Goal: Information Seeking & Learning: Learn about a topic

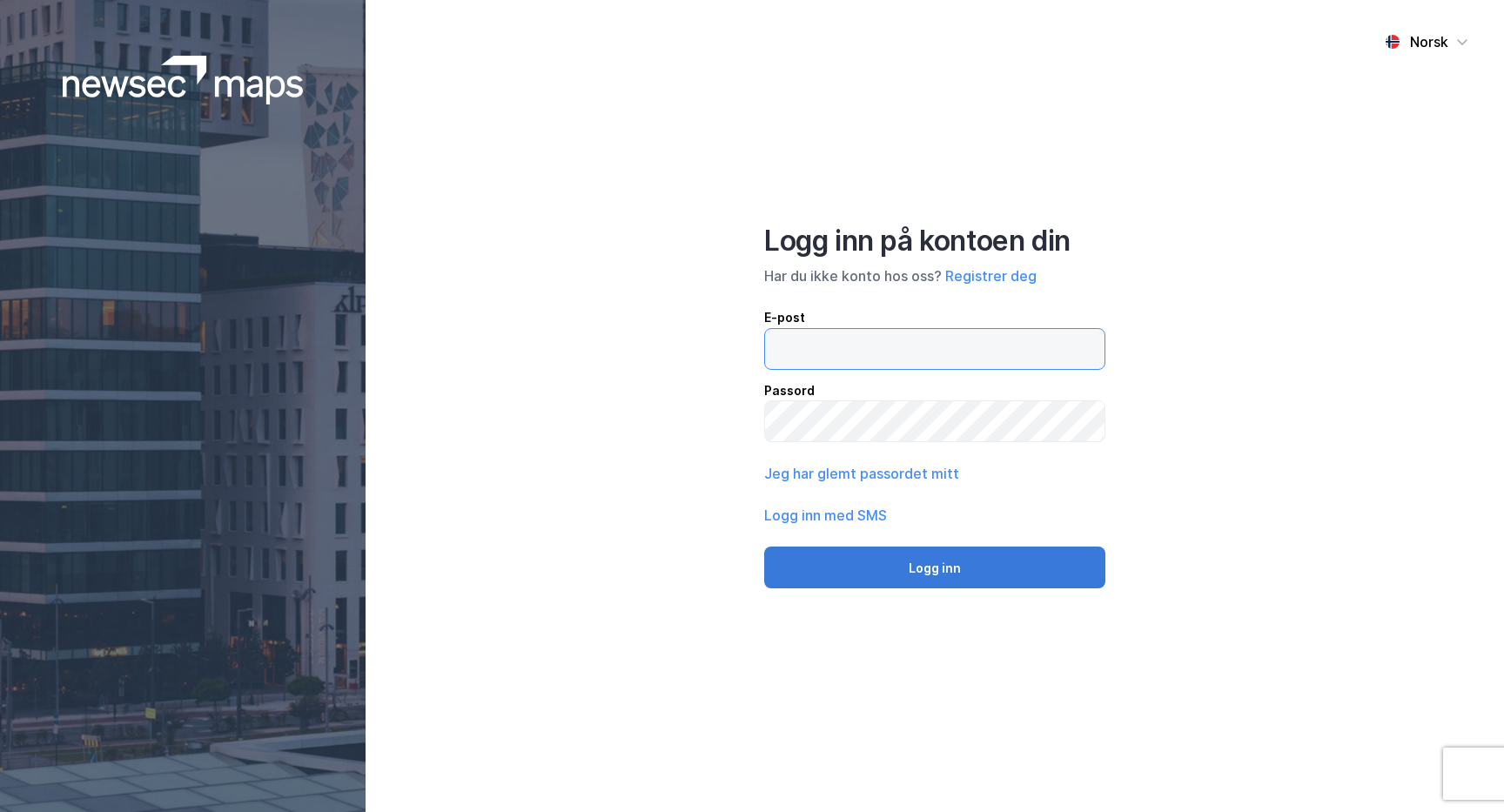
type input "kumle@union.no"
click at [894, 574] on button "Logg inn" at bounding box center [935, 566] width 341 height 41
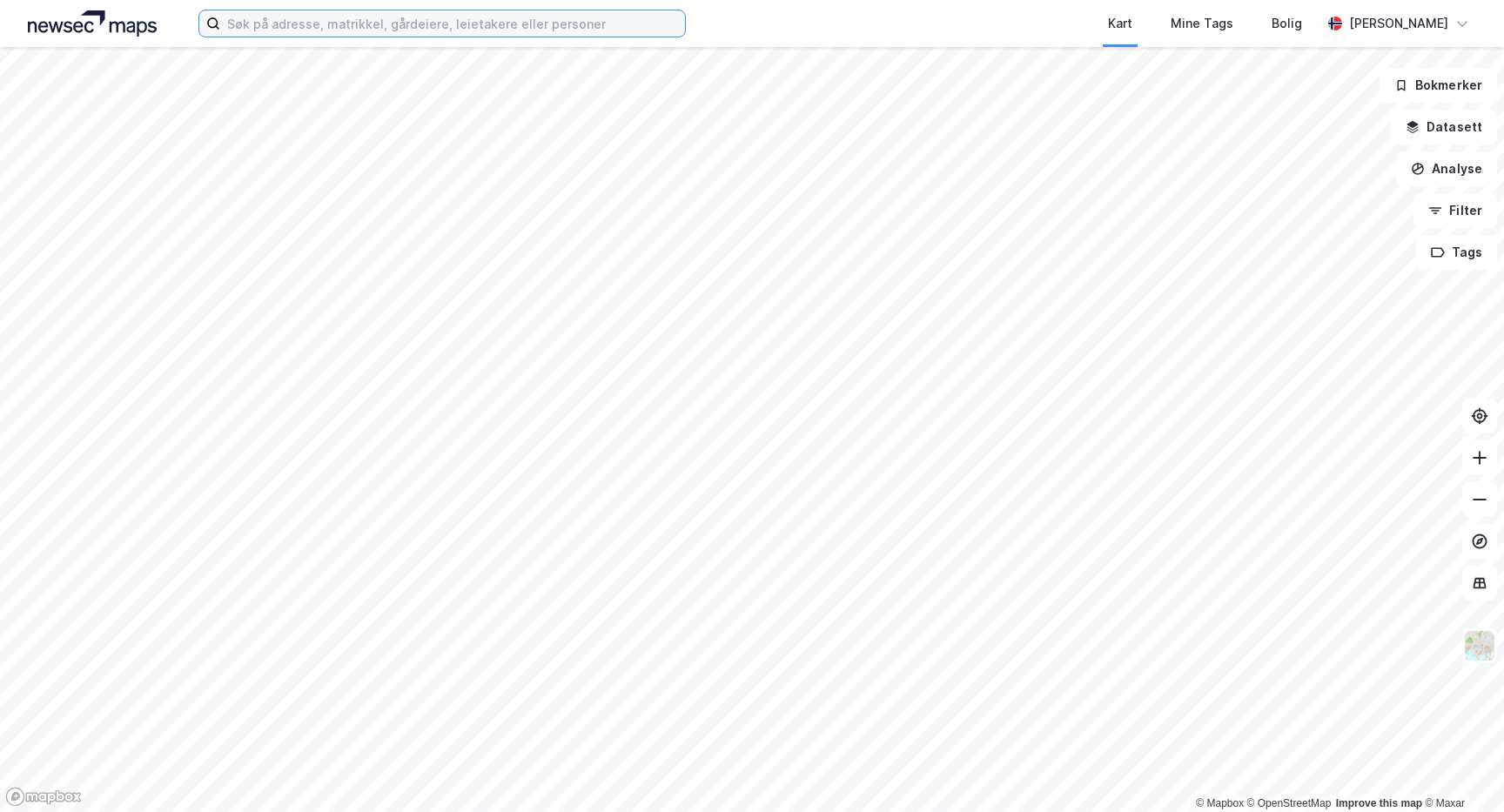
click at [295, 22] on input at bounding box center [453, 23] width 465 height 26
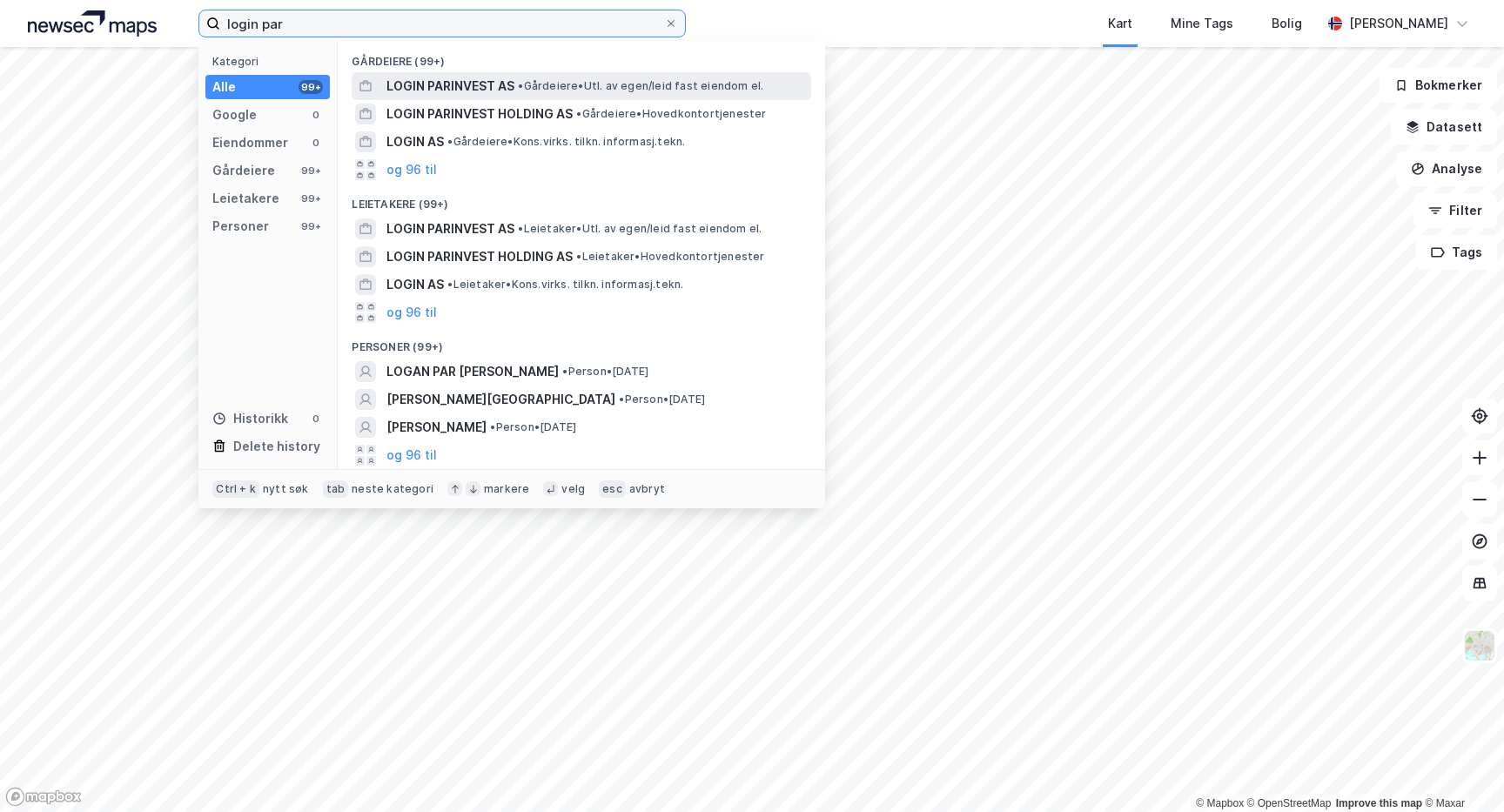
type input "login par"
click at [577, 81] on span "• Gårdeiere • Utl. av egen/leid fast eiendom el." at bounding box center [641, 86] width 246 height 13
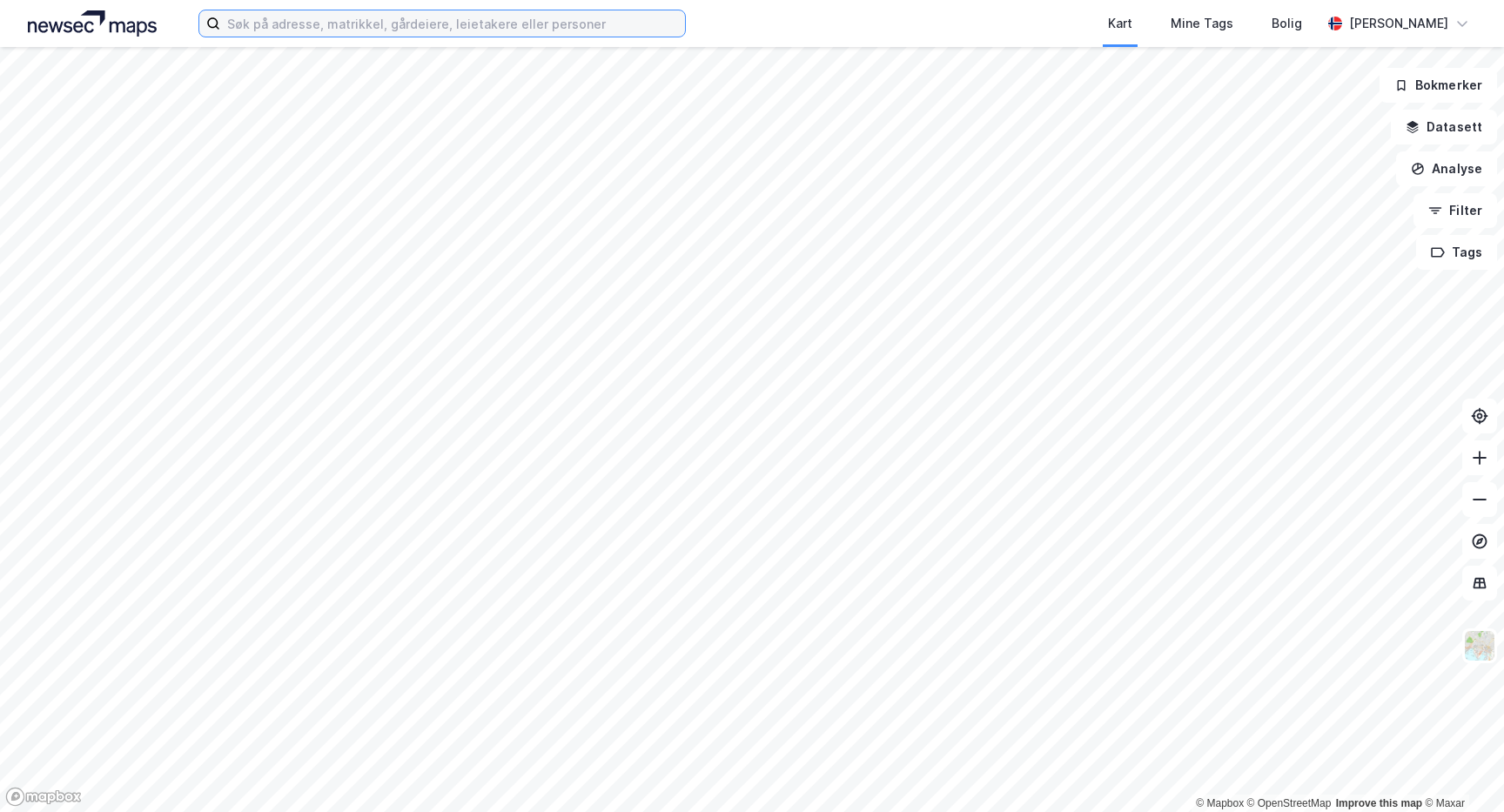
click at [472, 23] on input at bounding box center [453, 23] width 465 height 26
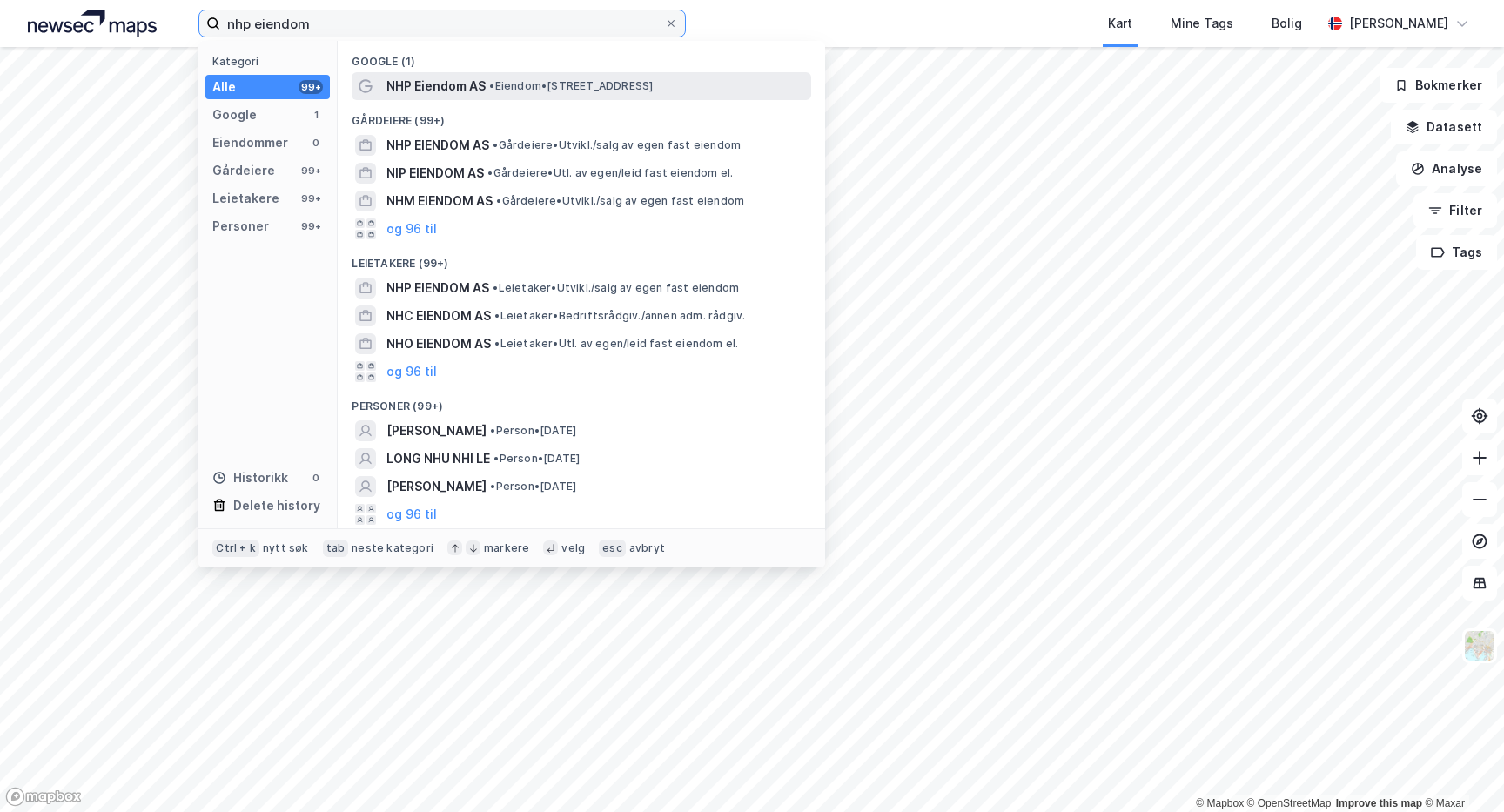
type input "nhp eiendom"
click at [484, 83] on span "NHP Eiendom AS" at bounding box center [435, 87] width 99 height 21
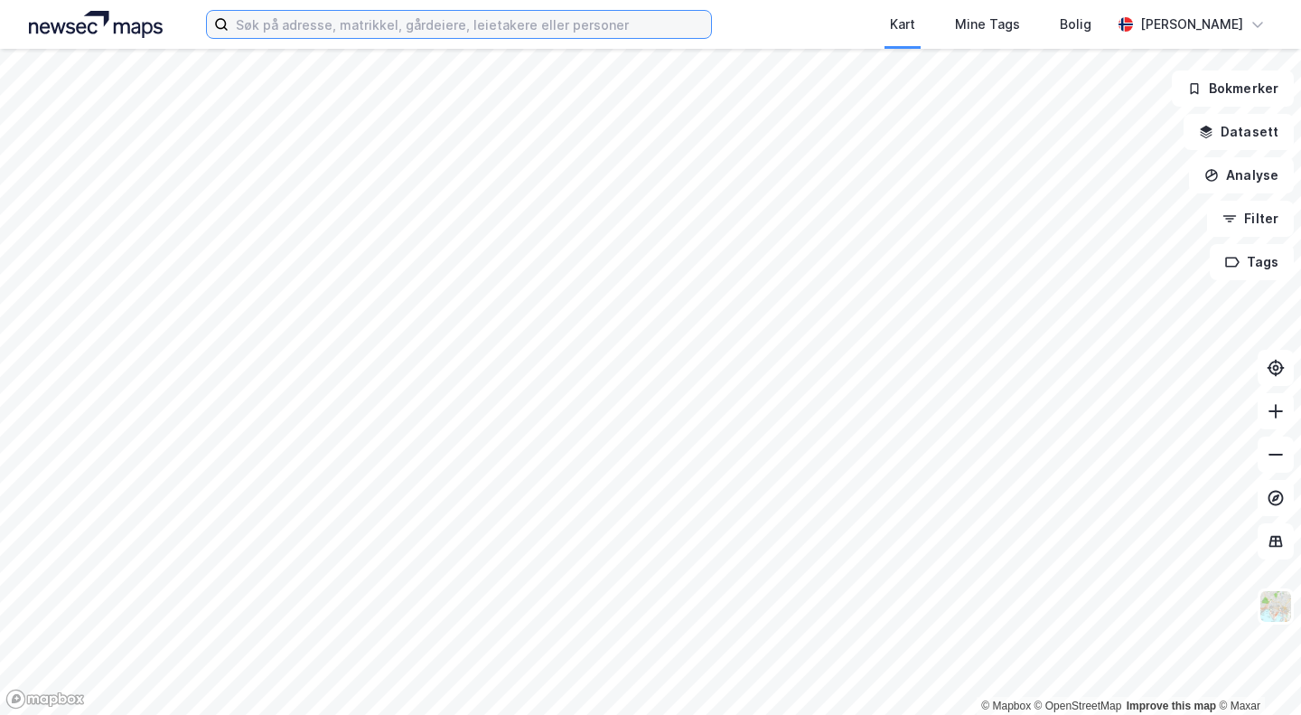
click at [390, 25] on input at bounding box center [470, 24] width 483 height 27
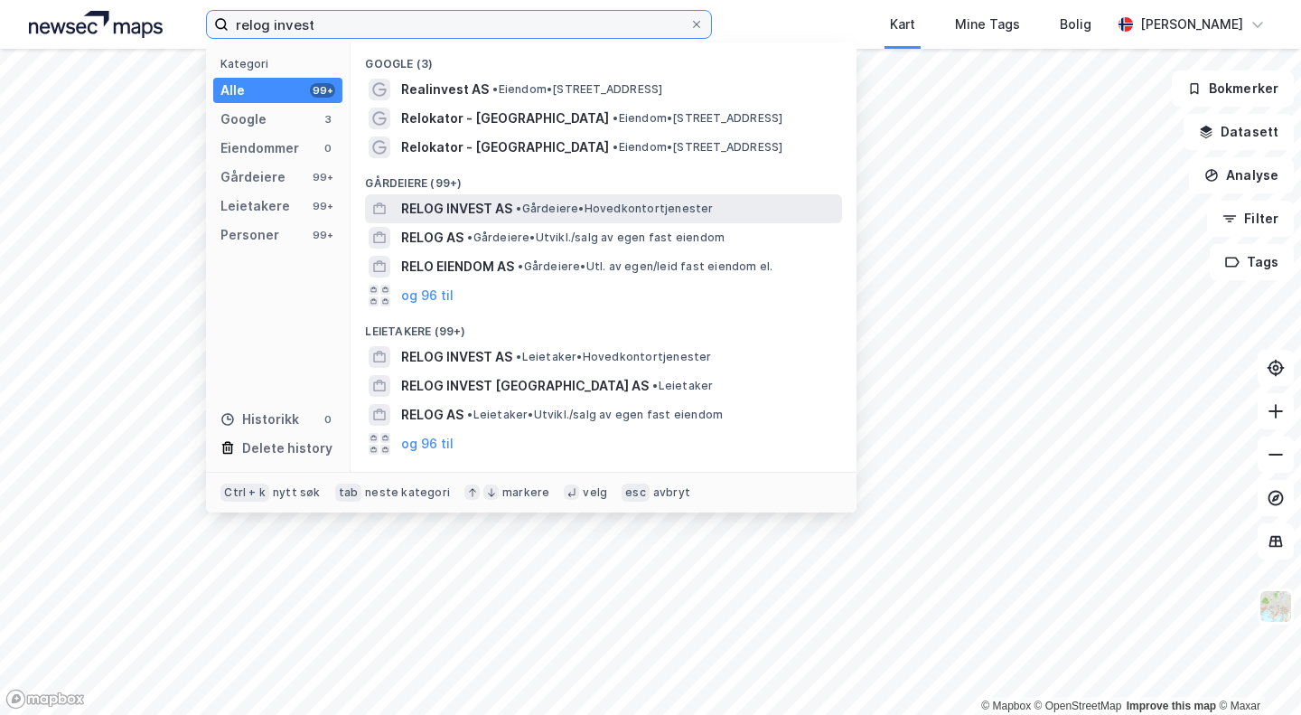
type input "relog invest"
click at [520, 202] on span "•" at bounding box center [518, 209] width 5 height 14
